Goal: Information Seeking & Learning: Learn about a topic

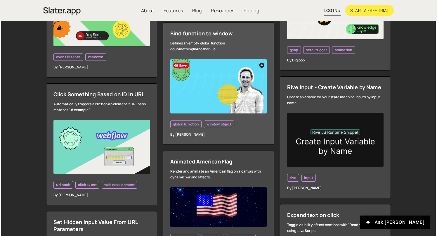
scroll to position [259, 0]
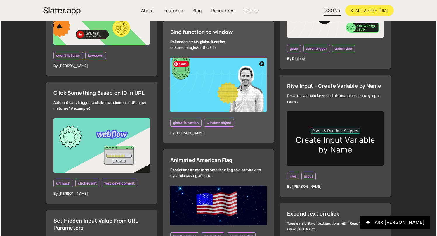
click at [239, 102] on img at bounding box center [218, 85] width 96 height 54
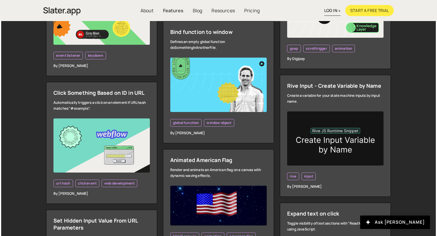
click at [174, 12] on link "Features" at bounding box center [173, 10] width 30 height 11
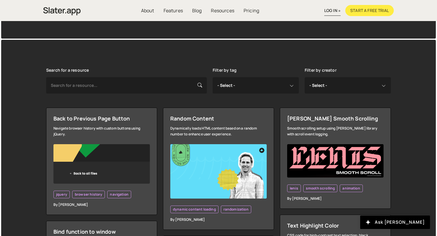
scroll to position [103, 0]
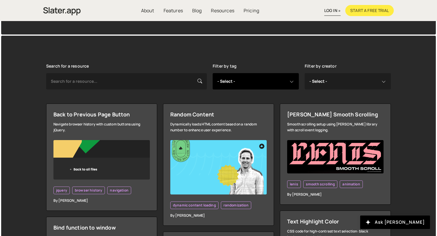
click at [253, 82] on select "- Select - all resources ::selection api american flag animation array filterin…" at bounding box center [256, 81] width 86 height 16
select select "dynamic content update"
click at [213, 73] on select "- Select - all resources ::selection api american flag animation array filterin…" at bounding box center [256, 81] width 86 height 16
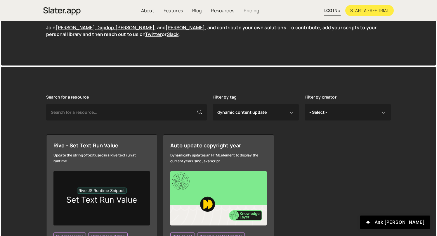
scroll to position [132, 0]
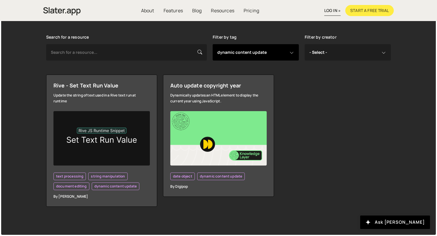
click at [268, 52] on select "- Select - all resources ::selection api american flag animation array filterin…" at bounding box center [256, 52] width 86 height 16
select select "all"
click at [213, 44] on select "- Select - all resources ::selection api american flag animation array filterin…" at bounding box center [256, 52] width 86 height 16
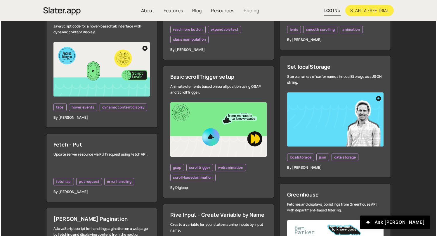
scroll to position [1164, 0]
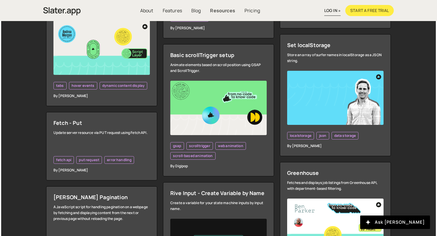
click at [220, 12] on link "Resources" at bounding box center [223, 10] width 34 height 11
